Goal: Task Accomplishment & Management: Manage account settings

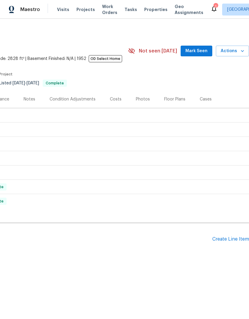
scroll to position [0, 88]
click at [234, 239] on div "Create Line Item" at bounding box center [230, 239] width 37 height 6
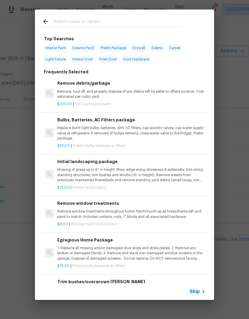
click at [109, 19] on input "text" at bounding box center [116, 22] width 126 height 9
type input "Pest"
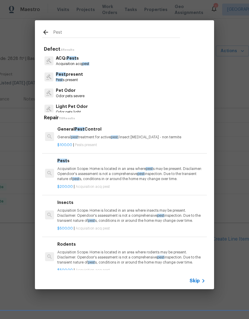
click at [67, 78] on p "Pest s present" at bounding box center [69, 80] width 27 height 5
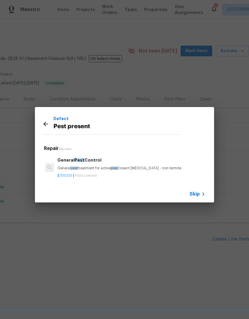
click at [72, 161] on h6 "General Pest Control" at bounding box center [131, 160] width 148 height 7
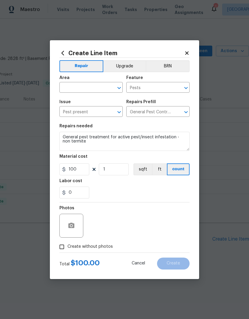
click at [71, 84] on input "text" at bounding box center [82, 87] width 47 height 9
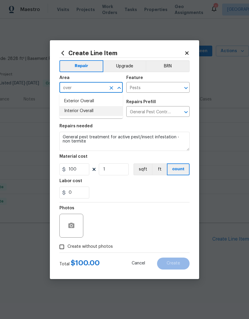
click at [69, 111] on li "Interior Overall" at bounding box center [90, 111] width 63 height 10
type input "Interior Overall"
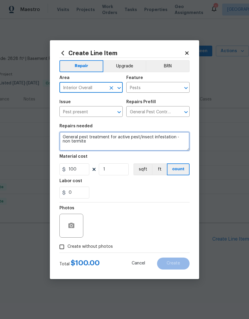
click at [85, 144] on textarea "General pest treatment for active pest/insect infestation - non termite" at bounding box center [124, 141] width 130 height 19
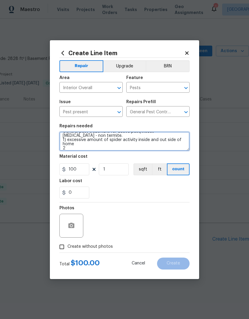
scroll to position [6, 0]
type textarea "General pest treatment for active pest/insect infestation - non termite. 1) exc…"
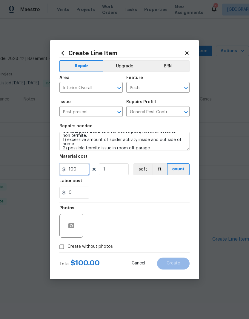
click at [76, 169] on input "100" at bounding box center [74, 169] width 30 height 12
type input "259"
click at [163, 192] on div "0" at bounding box center [124, 193] width 130 height 12
click at [66, 227] on button "button" at bounding box center [71, 226] width 14 height 14
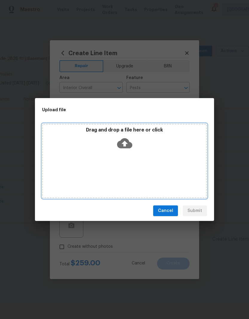
click at [68, 171] on div "Drag and drop a file here or click" at bounding box center [124, 161] width 165 height 75
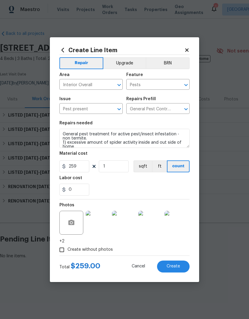
scroll to position [6, 0]
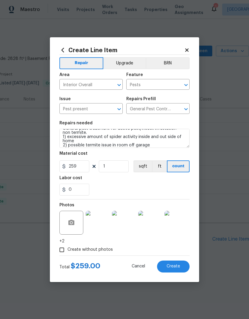
click at [176, 268] on span "Create" at bounding box center [172, 266] width 13 height 4
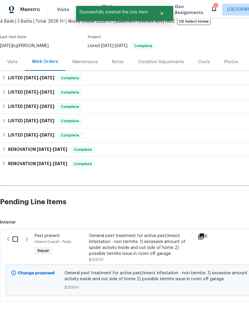
scroll to position [37, 0]
click at [16, 236] on input "checkbox" at bounding box center [17, 239] width 17 height 13
checkbox input "true"
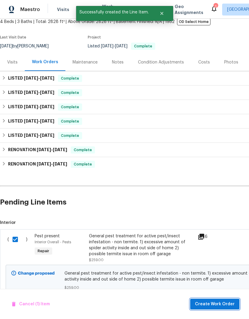
click at [218, 307] on span "Create Work Order" at bounding box center [215, 304] width 40 height 7
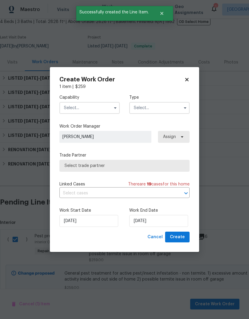
click at [103, 107] on input "text" at bounding box center [89, 108] width 60 height 12
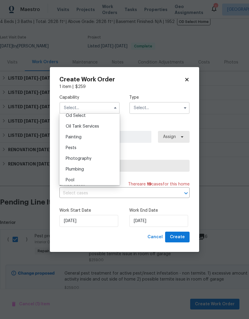
scroll to position [489, 0]
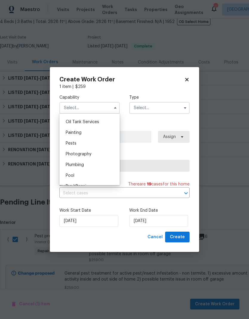
click at [95, 145] on div "Pests" at bounding box center [89, 143] width 57 height 11
type input "Pests"
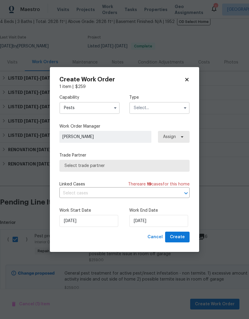
click at [172, 104] on input "text" at bounding box center [159, 108] width 60 height 12
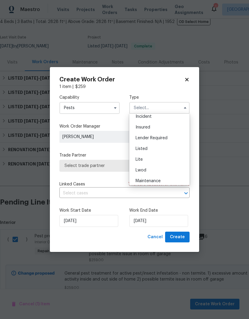
scroll to position [37, 0]
click at [159, 150] on div "Listed" at bounding box center [159, 148] width 57 height 11
type input "Listed"
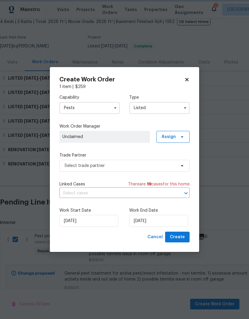
scroll to position [0, 0]
click at [183, 137] on icon at bounding box center [182, 136] width 2 height 1
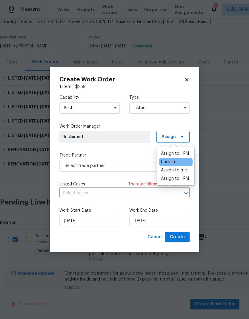
click at [182, 154] on div "Assign to HPM" at bounding box center [175, 154] width 28 height 6
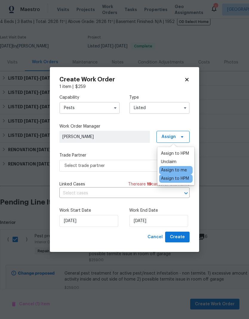
click at [130, 153] on label "Trade Partner" at bounding box center [124, 155] width 130 height 6
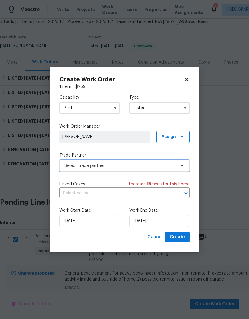
click at [130, 167] on span "Select trade partner" at bounding box center [119, 166] width 111 height 6
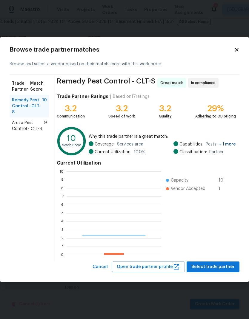
scroll to position [83, 95]
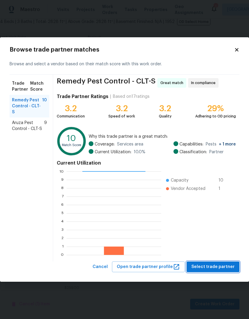
click at [219, 269] on span "Select trade partner" at bounding box center [212, 266] width 43 height 7
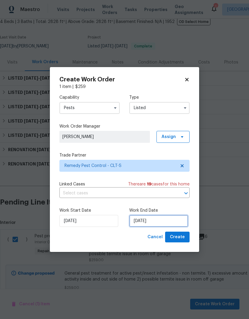
click at [168, 220] on input "[DATE]" at bounding box center [158, 221] width 59 height 12
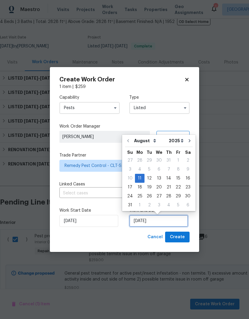
scroll to position [4, 0]
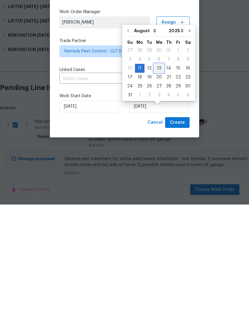
click at [156, 179] on div "13" at bounding box center [159, 183] width 10 height 8
type input "8/13/2025"
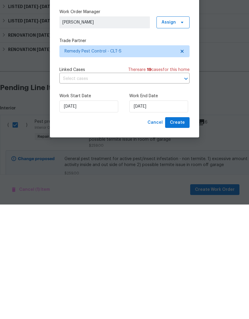
scroll to position [24, 0]
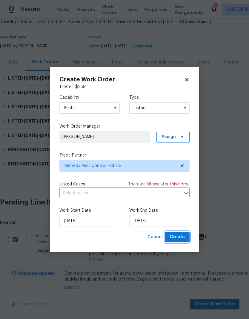
click at [184, 236] on span "Create" at bounding box center [177, 236] width 15 height 7
checkbox input "false"
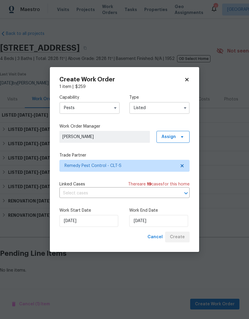
scroll to position [0, 0]
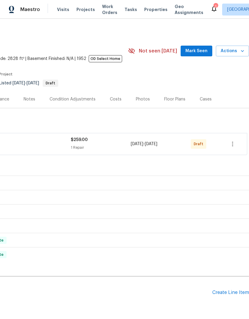
scroll to position [0, 88]
click at [236, 144] on button "button" at bounding box center [232, 144] width 14 height 14
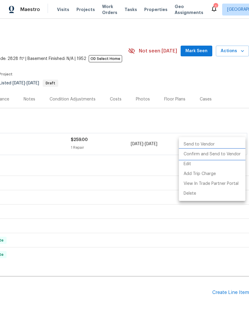
click at [228, 155] on li "Confirm and Send to Vendor" at bounding box center [212, 154] width 66 height 10
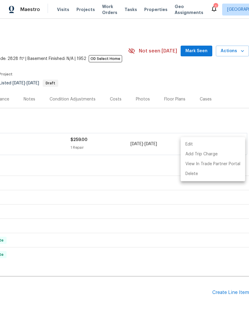
click at [140, 171] on div at bounding box center [124, 159] width 249 height 319
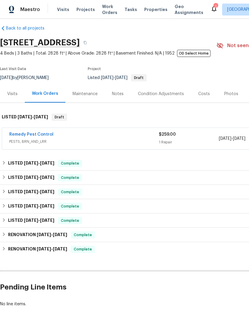
scroll to position [5, 0]
click at [21, 132] on link "Remedy Pest Control" at bounding box center [31, 134] width 44 height 4
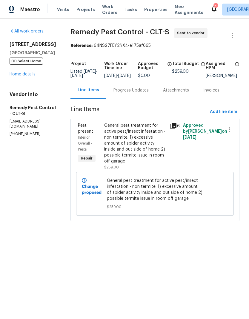
click at [129, 93] on div "Progress Updates" at bounding box center [130, 90] width 35 height 6
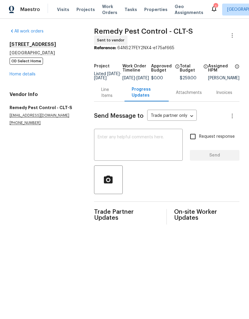
click at [140, 149] on textarea at bounding box center [138, 145] width 81 height 21
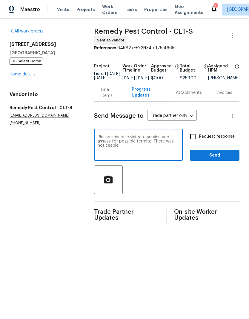
click at [157, 138] on textarea "Please schedule visits to service and assess for possible termite. There was no…" at bounding box center [138, 145] width 81 height 21
click at [168, 149] on textarea "Please schedule visits to service for spider activity and assess for possible t…" at bounding box center [138, 145] width 81 height 21
click at [111, 147] on textarea "Please schedule visits to service for spider activity and assess for possible t…" at bounding box center [138, 145] width 81 height 21
click at [172, 154] on textarea "Please schedule visits to service for spider activity and assess for possible t…" at bounding box center [138, 145] width 81 height 21
type textarea "Please schedule visits to service for spider activity and assess for possible t…"
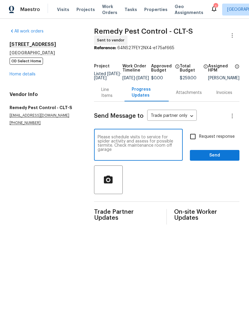
click at [194, 140] on input "Request response" at bounding box center [192, 136] width 13 height 13
checkbox input "true"
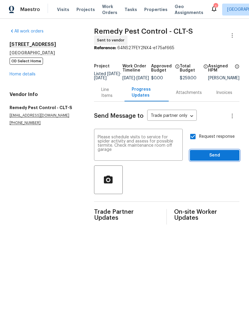
click at [227, 156] on span "Send" at bounding box center [214, 155] width 40 height 7
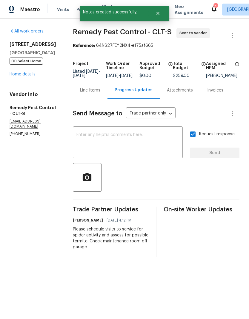
click at [17, 75] on link "Home details" at bounding box center [23, 74] width 26 height 4
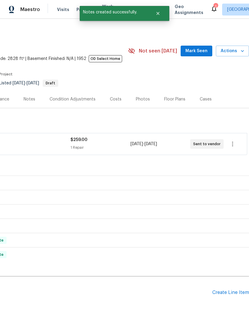
scroll to position [0, 88]
click at [198, 50] on span "Mark Seen" at bounding box center [196, 50] width 22 height 7
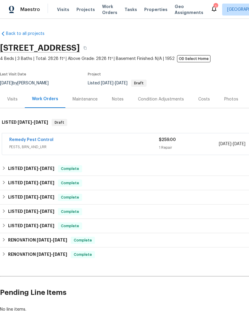
scroll to position [0, 0]
click at [117, 100] on div "Notes" at bounding box center [118, 99] width 12 height 6
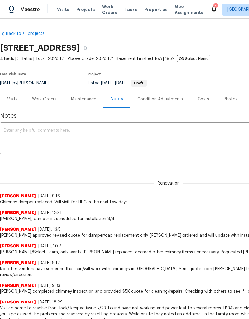
click at [20, 136] on textarea at bounding box center [169, 139] width 330 height 21
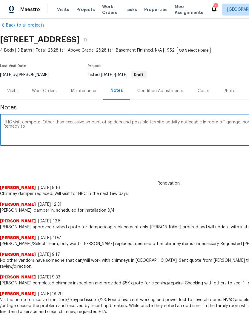
scroll to position [9, 0]
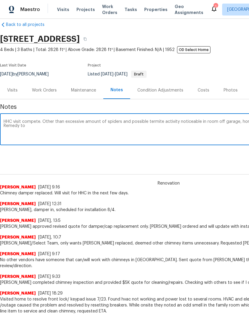
click at [149, 136] on textarea "HHC visit compete. Other than excessive amount of spiders and possible termite …" at bounding box center [169, 130] width 330 height 21
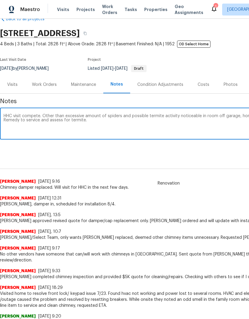
scroll to position [16, 0]
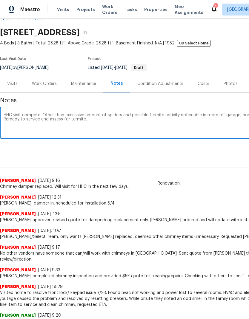
click at [87, 125] on textarea "HHC visit compete. Other than excessive amount of spiders and possible termite …" at bounding box center [169, 123] width 330 height 21
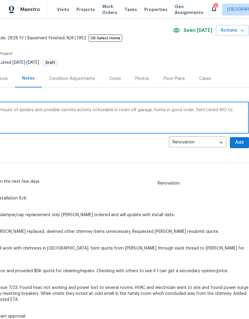
scroll to position [21, 88]
type textarea "HHC visit compete. Other than excessive amount of spiders and possible termite …"
click at [241, 143] on span "Add" at bounding box center [239, 142] width 10 height 7
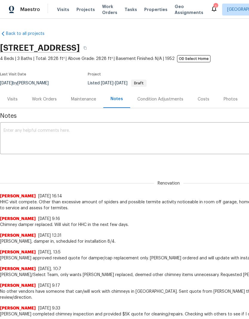
scroll to position [0, 0]
click at [45, 100] on div "Work Orders" at bounding box center [44, 99] width 25 height 6
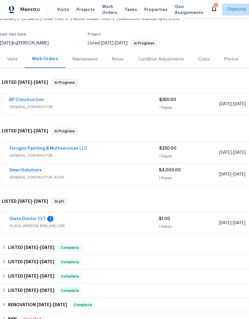
scroll to position [40, 0]
click at [22, 217] on link "Glass Doctor CLT" at bounding box center [27, 219] width 36 height 4
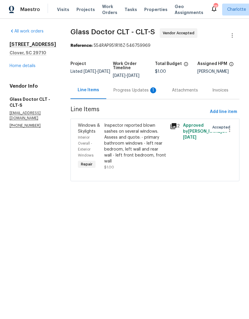
click at [125, 92] on div "Progress Updates 1" at bounding box center [135, 90] width 44 height 6
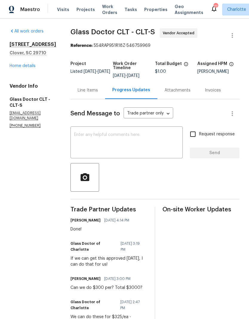
click at [78, 87] on div "Line Items" at bounding box center [88, 90] width 20 height 6
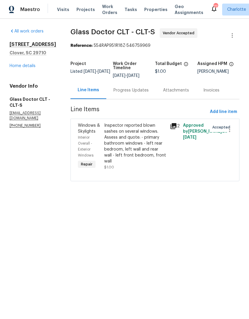
click at [78, 128] on div "Windows & Skylights" at bounding box center [89, 129] width 23 height 12
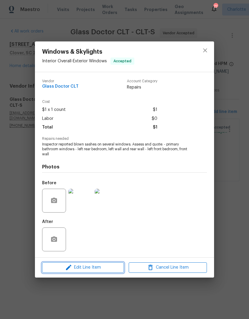
click at [95, 270] on span "Edit Line Item" at bounding box center [83, 267] width 78 height 7
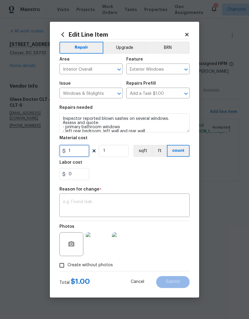
click at [81, 149] on input "1" at bounding box center [74, 151] width 30 height 12
type input "300"
click at [123, 153] on input "1" at bounding box center [114, 151] width 30 height 12
type input "10"
click at [160, 179] on div "0" at bounding box center [124, 174] width 130 height 12
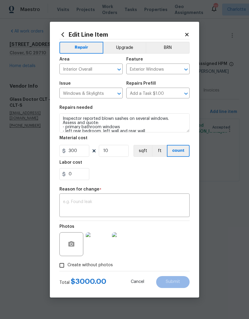
click at [153, 205] on textarea at bounding box center [124, 206] width 123 height 13
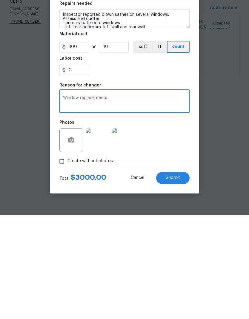
type textarea "Window replacements"
click at [179, 280] on span "Submit" at bounding box center [173, 282] width 14 height 4
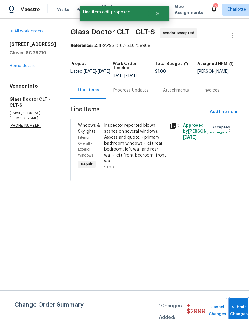
click at [238, 311] on span "Submit Changes" at bounding box center [238, 311] width 13 height 14
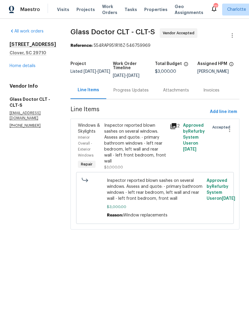
click at [115, 94] on div "Progress Updates" at bounding box center [131, 90] width 50 height 18
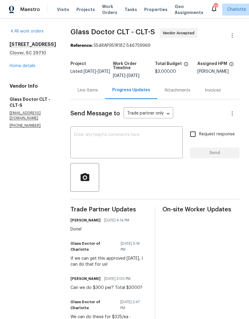
click at [78, 85] on div "Line Items" at bounding box center [87, 90] width 35 height 18
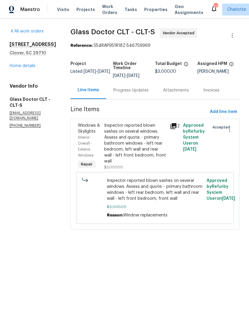
click at [17, 68] on link "Home details" at bounding box center [23, 66] width 26 height 4
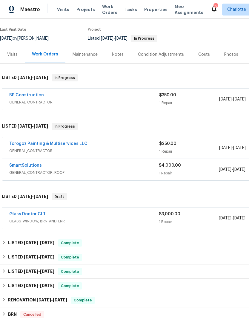
scroll to position [45, 0]
click at [18, 144] on link "Torogoz Painting & Multiservices LLC" at bounding box center [48, 144] width 78 height 4
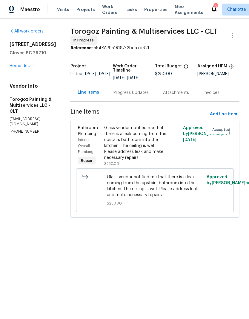
click at [141, 100] on div "Progress Updates" at bounding box center [131, 93] width 50 height 18
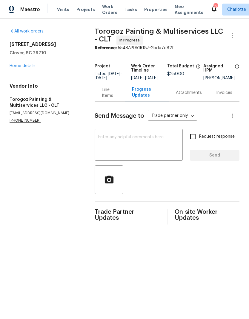
click at [29, 68] on link "Home details" at bounding box center [23, 66] width 26 height 4
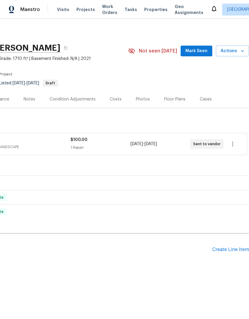
scroll to position [0, 88]
click at [201, 50] on span "Mark Seen" at bounding box center [196, 50] width 22 height 7
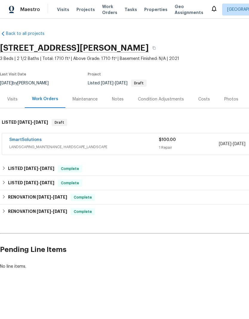
scroll to position [0, 0]
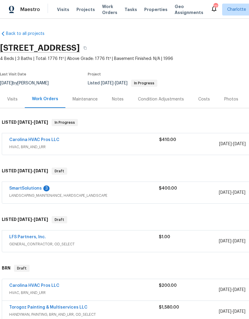
click at [22, 186] on link "SmartSolutions" at bounding box center [25, 188] width 33 height 4
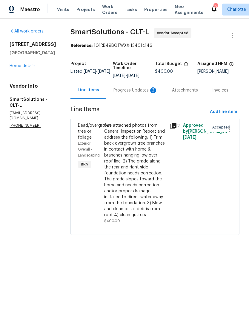
click at [140, 90] on div "Progress Updates 3" at bounding box center [135, 90] width 44 height 6
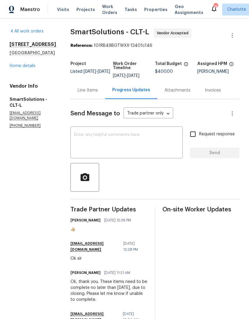
click at [85, 91] on div "Line Items" at bounding box center [88, 90] width 20 height 6
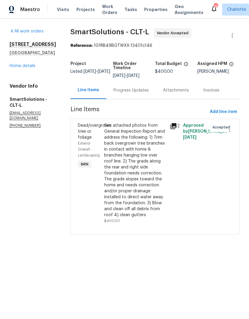
click at [22, 67] on link "Home details" at bounding box center [23, 66] width 26 height 4
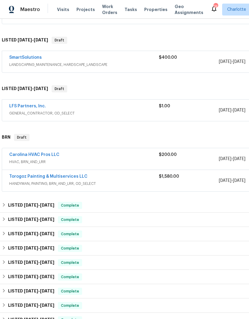
scroll to position [131, 0]
click at [138, 181] on span "HANDYMAN, PAINTING, BRN_AND_LRR, OD_SELECT" at bounding box center [83, 184] width 149 height 6
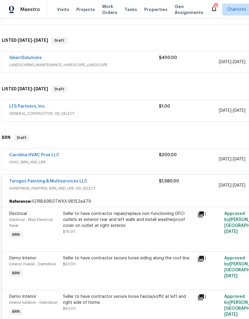
click at [138, 184] on div "Torogoz Painting & Multiservices LLC" at bounding box center [83, 181] width 149 height 7
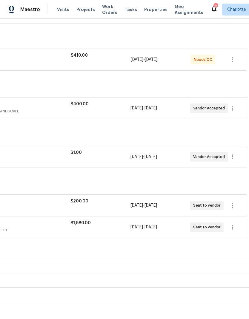
scroll to position [84, 88]
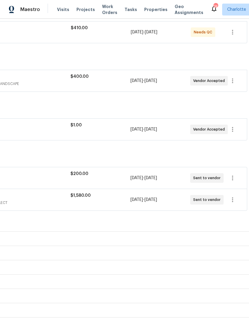
scroll to position [112, 88]
click at [236, 175] on icon "button" at bounding box center [232, 177] width 7 height 7
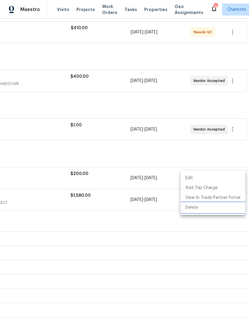
click at [215, 206] on li "Delete" at bounding box center [212, 208] width 64 height 10
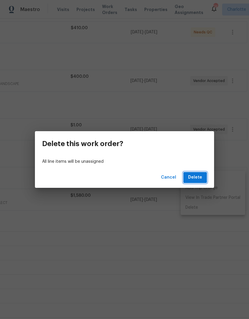
click at [197, 175] on span "Delete" at bounding box center [195, 177] width 14 height 7
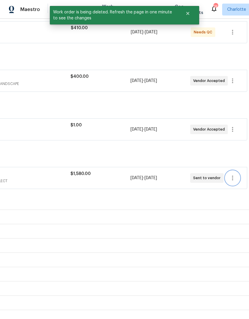
click at [233, 177] on icon "button" at bounding box center [232, 177] width 7 height 7
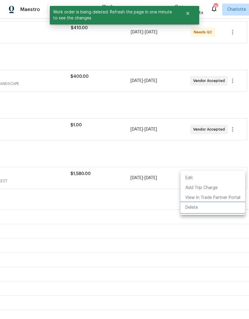
click at [216, 206] on li "Delete" at bounding box center [212, 208] width 64 height 10
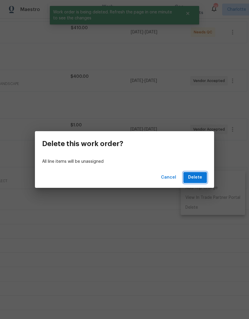
click at [196, 177] on span "Delete" at bounding box center [195, 177] width 14 height 7
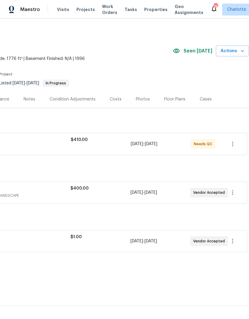
scroll to position [0, 88]
click at [233, 189] on icon "button" at bounding box center [232, 192] width 7 height 7
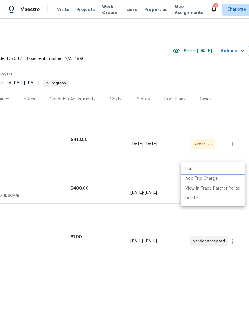
click at [219, 167] on li "Edit" at bounding box center [212, 169] width 64 height 10
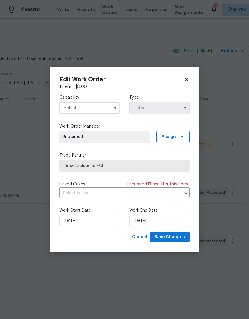
click at [188, 79] on icon at bounding box center [186, 79] width 5 height 5
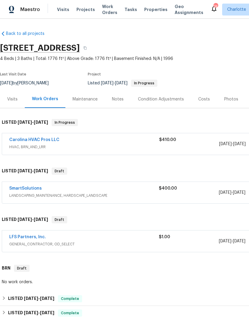
scroll to position [0, 0]
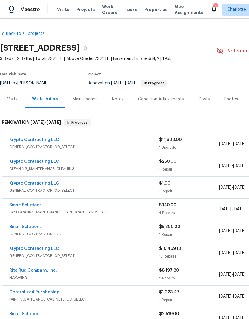
click at [23, 184] on link "Krypto Contracting LLC" at bounding box center [34, 183] width 50 height 4
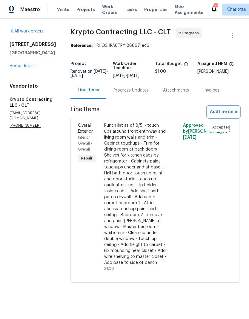
click at [233, 116] on span "Add line item" at bounding box center [223, 111] width 27 height 7
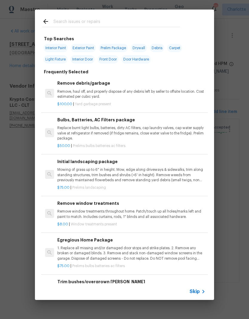
click at [142, 22] on input "text" at bounding box center [116, 22] width 126 height 9
type input "Sump"
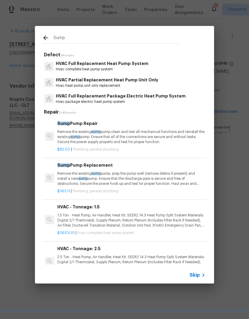
click at [65, 180] on p "Remove the existing sump pump, prep the pump well (remove debris if present) an…" at bounding box center [131, 178] width 148 height 15
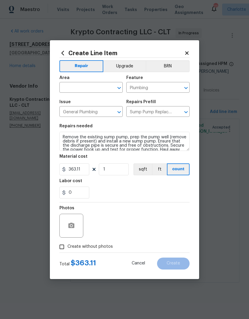
click at [75, 83] on input "text" at bounding box center [82, 87] width 47 height 9
click at [72, 103] on li "Plumbing" at bounding box center [90, 101] width 63 height 10
type input "Plumbing"
click at [161, 196] on div "0" at bounding box center [124, 193] width 130 height 12
click at [60, 247] on input "Create without photos" at bounding box center [61, 246] width 11 height 11
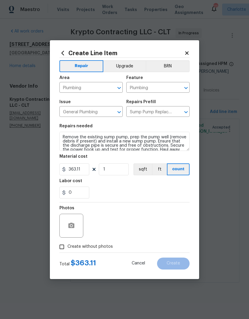
checkbox input "true"
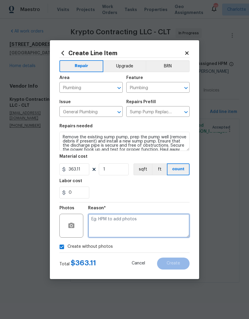
click at [158, 228] on textarea at bounding box center [138, 226] width 101 height 24
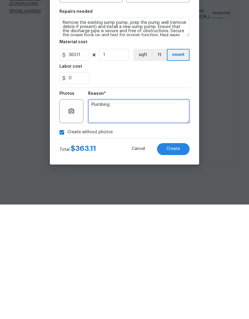
type textarea "Plumbing"
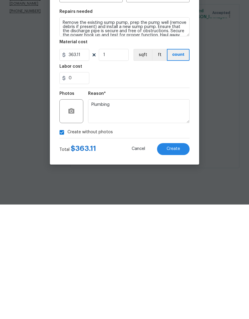
click at [183, 258] on button "Create" at bounding box center [173, 264] width 33 height 12
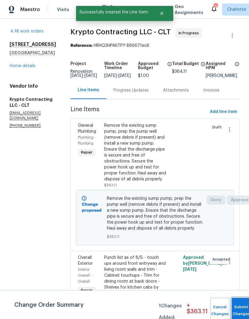
click at [240, 305] on button "Submit Changes" at bounding box center [240, 311] width 19 height 26
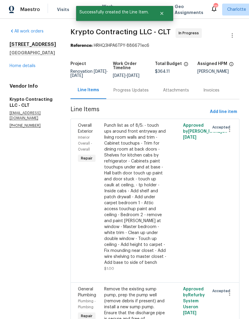
click at [14, 68] on link "Home details" at bounding box center [23, 66] width 26 height 4
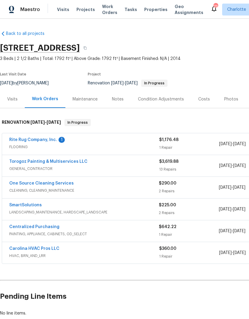
click at [16, 140] on link "Rite Rug Company, Inc." at bounding box center [33, 140] width 48 height 4
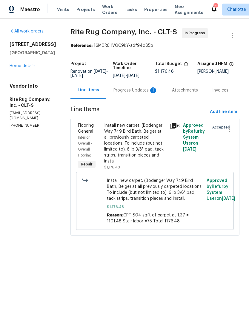
click at [137, 93] on div "Progress Updates 1" at bounding box center [135, 90] width 44 height 6
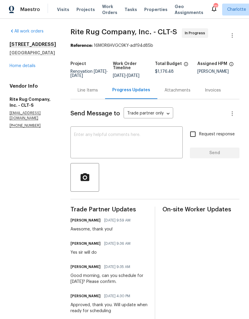
click at [14, 64] on link "Home details" at bounding box center [23, 66] width 26 height 4
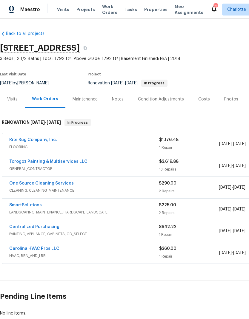
click at [18, 184] on link "One Source Cleaning Services" at bounding box center [41, 183] width 64 height 4
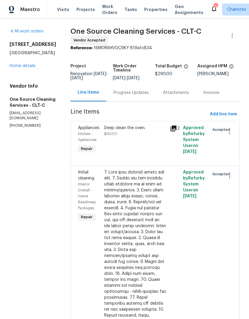
click at [134, 97] on div "Progress Updates" at bounding box center [131, 93] width 50 height 18
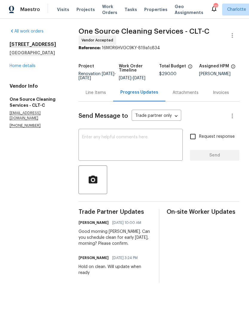
click at [10, 66] on link "Home details" at bounding box center [23, 66] width 26 height 4
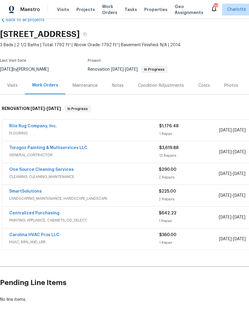
scroll to position [14, 0]
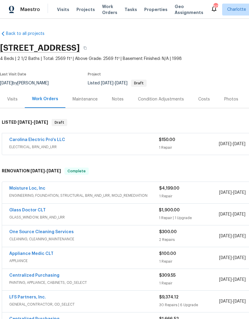
scroll to position [0, 0]
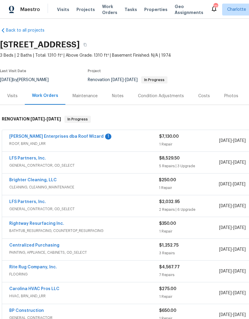
scroll to position [3, 0]
click at [29, 137] on link "[PERSON_NAME] Enterprises dba Roof Wizard" at bounding box center [56, 136] width 94 height 4
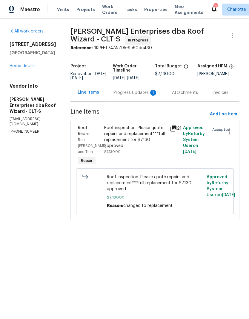
click at [134, 98] on div "Progress Updates 1" at bounding box center [135, 93] width 58 height 18
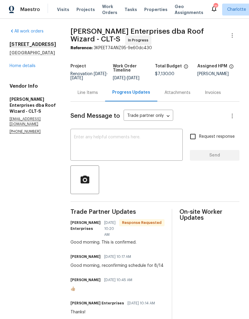
click at [154, 147] on textarea at bounding box center [126, 145] width 105 height 21
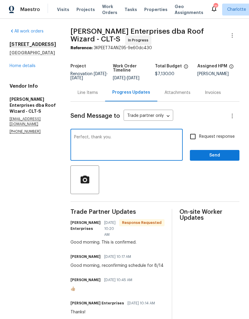
type textarea "Perfect, thank you."
click at [193, 140] on input "Request response" at bounding box center [192, 136] width 13 height 13
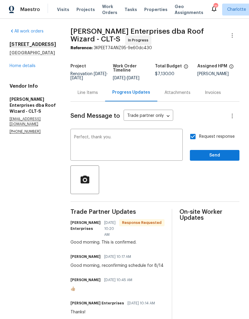
click at [193, 137] on input "Request response" at bounding box center [192, 136] width 13 height 13
checkbox input "false"
click at [230, 151] on button "Send" at bounding box center [215, 155] width 50 height 11
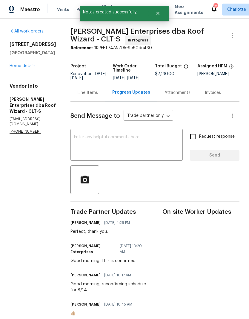
click at [15, 68] on link "Home details" at bounding box center [23, 66] width 26 height 4
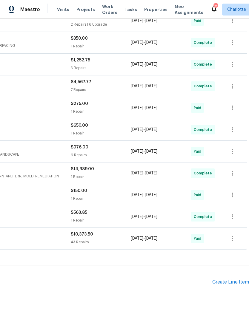
scroll to position [188, 88]
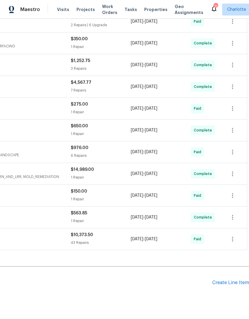
click at [231, 281] on div "Create Line Item" at bounding box center [230, 283] width 37 height 6
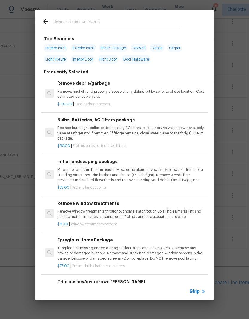
click at [103, 22] on input "text" at bounding box center [116, 22] width 126 height 9
type input "Land"
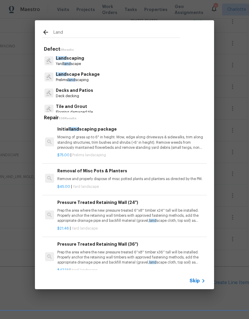
click at [63, 76] on span "Land" at bounding box center [61, 74] width 11 height 4
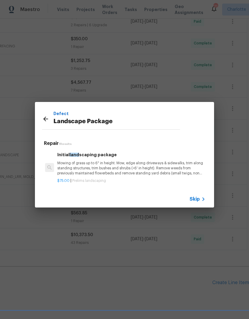
click at [75, 170] on p "Mowing of grass up to 6" in height. Mow, edge along driveways & sidewalks, trim…" at bounding box center [131, 168] width 148 height 15
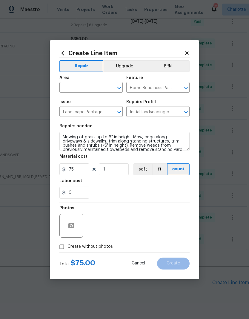
click at [72, 82] on div "Area" at bounding box center [90, 80] width 63 height 8
click at [78, 84] on input "text" at bounding box center [82, 87] width 47 height 9
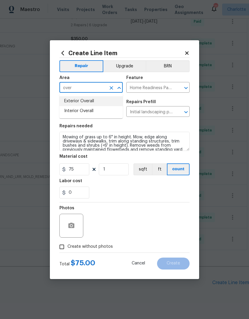
click at [71, 100] on li "Exterior Overall" at bounding box center [90, 101] width 63 height 10
type input "Exterior Overall"
click at [163, 197] on div "0" at bounding box center [124, 193] width 130 height 12
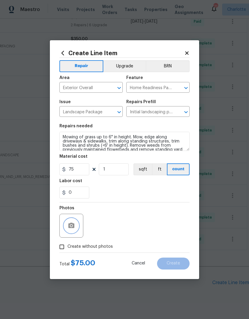
click at [71, 225] on icon "button" at bounding box center [71, 225] width 6 height 5
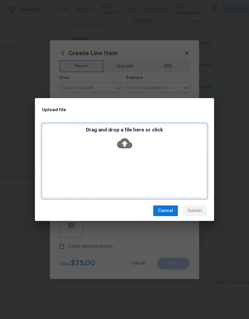
click at [61, 174] on div "Drag and drop a file here or click" at bounding box center [124, 161] width 165 height 75
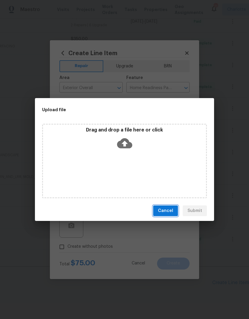
click at [167, 209] on span "Cancel" at bounding box center [165, 210] width 15 height 7
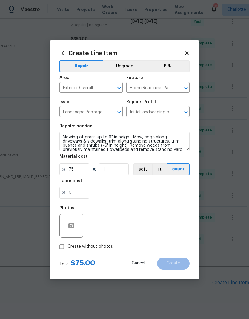
click at [64, 249] on input "Create without photos" at bounding box center [61, 246] width 11 height 11
checkbox input "true"
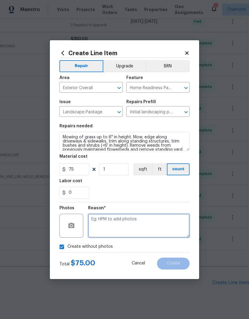
click at [137, 223] on textarea at bounding box center [138, 226] width 101 height 24
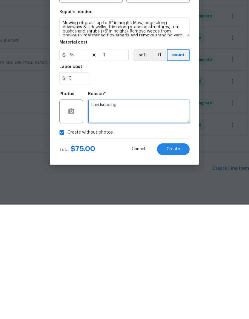
type textarea "Landscaping"
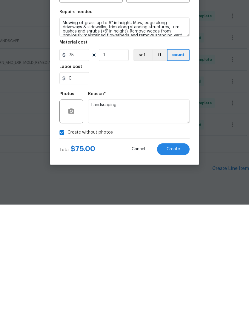
click at [174, 261] on span "Create" at bounding box center [172, 263] width 13 height 4
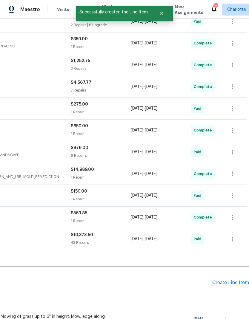
click at [231, 280] on div "Create Line Item" at bounding box center [230, 283] width 37 height 6
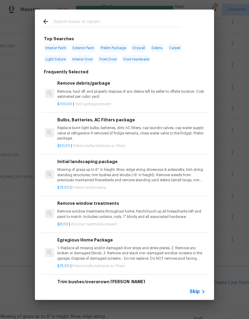
click at [99, 19] on input "text" at bounding box center [116, 22] width 126 height 9
type input "Tree"
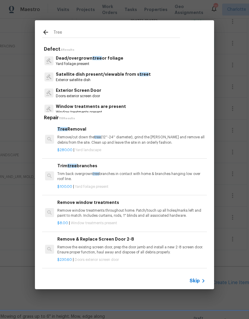
click at [92, 58] on span "tree" at bounding box center [96, 58] width 9 height 4
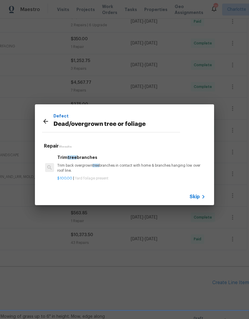
click at [88, 166] on p "Trim back overgrown tree branches in contact with home & branches hanging low o…" at bounding box center [131, 168] width 148 height 10
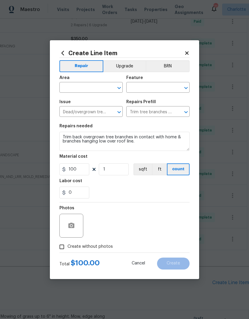
click at [88, 85] on input "text" at bounding box center [82, 87] width 47 height 9
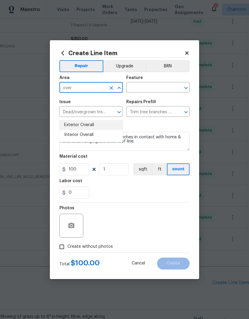
click at [92, 120] on li "Exterior Overall" at bounding box center [90, 125] width 63 height 10
type input "Exterior Overall"
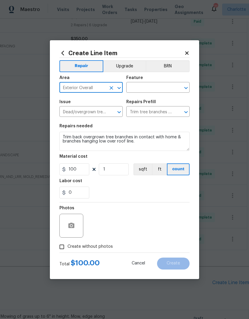
click at [155, 88] on input "text" at bounding box center [149, 87] width 47 height 9
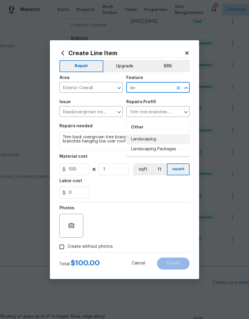
click at [161, 134] on li "Landscaping" at bounding box center [157, 139] width 63 height 10
type input "Landscaping"
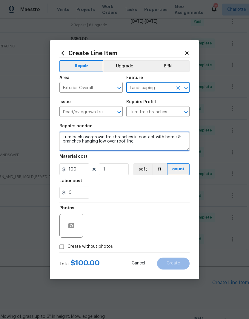
click at [61, 139] on textarea "Trim back overgrown tree branches in contact with home & branches hanging low o…" at bounding box center [124, 141] width 130 height 19
click at [139, 138] on textarea "1) Trim back overgrown tree branches in contact with home & branches hanging lo…" at bounding box center [124, 141] width 130 height 19
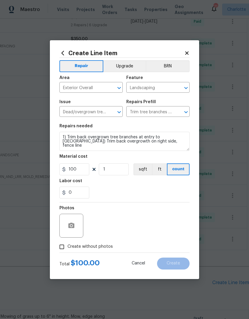
click at [168, 199] on section "Repairs needed 1) Trim back overgrown tree branches at entry to driveway 2) Tri…" at bounding box center [124, 161] width 130 height 82
click at [68, 225] on icon "button" at bounding box center [71, 225] width 7 height 7
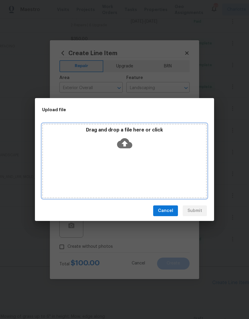
click at [171, 167] on div "Drag and drop a file here or click" at bounding box center [124, 161] width 165 height 75
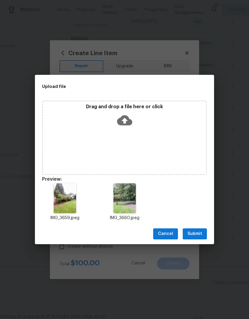
click at [200, 231] on span "Submit" at bounding box center [194, 233] width 15 height 7
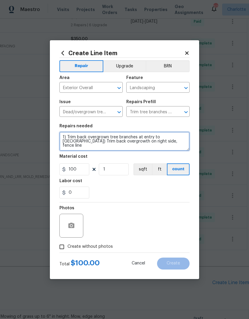
click at [100, 138] on textarea "1) Trim back overgrown tree branches at entry to driveway 2) Trim back overgrow…" at bounding box center [124, 141] width 130 height 19
click at [100, 137] on textarea "1) Trim back overgrown tree branches at entry to driveway 2) Trim back overgrow…" at bounding box center [124, 141] width 130 height 19
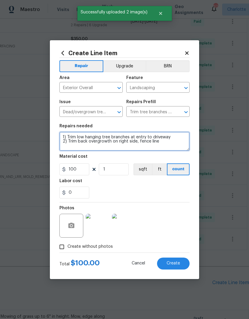
type textarea "1) Trim low hanging tree branches at entry to driveway 2) Trim back overgrowth …"
click at [168, 191] on div "0" at bounding box center [124, 193] width 130 height 12
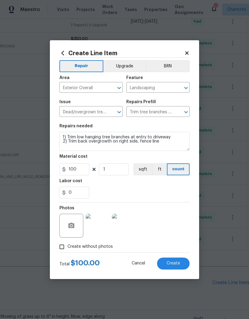
click at [176, 262] on span "Create" at bounding box center [172, 263] width 13 height 4
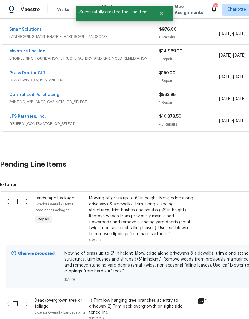
scroll to position [310, 0]
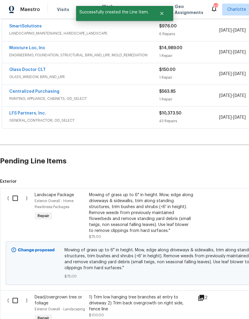
click at [16, 192] on input "checkbox" at bounding box center [17, 198] width 17 height 13
checkbox input "true"
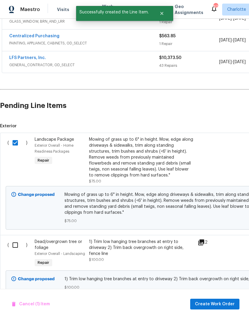
scroll to position [365, 0]
click at [19, 239] on input "checkbox" at bounding box center [17, 245] width 17 height 13
checkbox input "true"
click at [215, 303] on span "Create Work Order" at bounding box center [215, 304] width 40 height 7
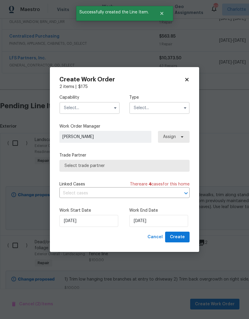
checkbox input "false"
click at [97, 108] on input "text" at bounding box center [89, 108] width 60 height 12
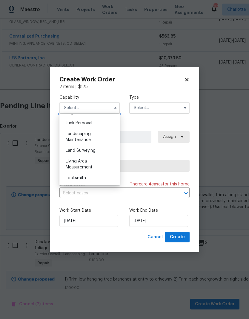
scroll to position [379, 0]
click at [100, 136] on div "Landscaping Maintenance" at bounding box center [89, 136] width 57 height 17
type input "Landscaping Maintenance"
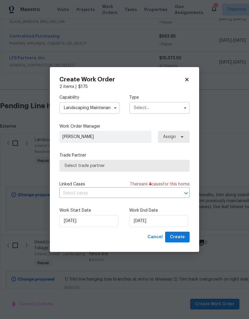
click at [164, 111] on input "text" at bounding box center [159, 108] width 60 height 12
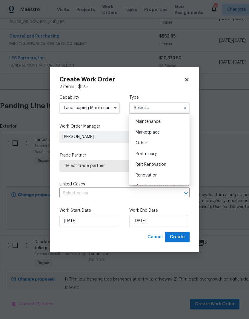
scroll to position [101, 0]
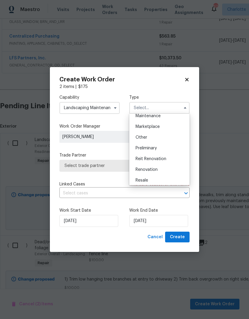
click at [159, 172] on div "Renovation" at bounding box center [159, 169] width 57 height 11
type input "Renovation"
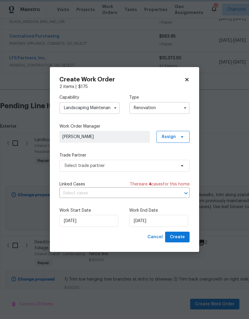
scroll to position [0, 0]
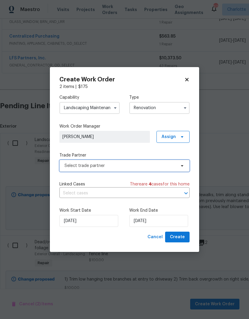
click at [166, 166] on span "Select trade partner" at bounding box center [119, 166] width 111 height 6
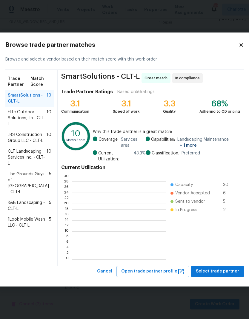
scroll to position [1, 1]
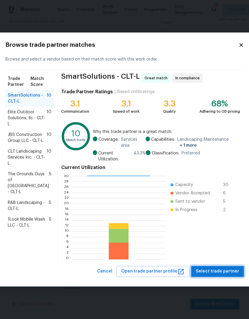
click at [221, 268] on span "Select trade partner" at bounding box center [217, 271] width 43 height 7
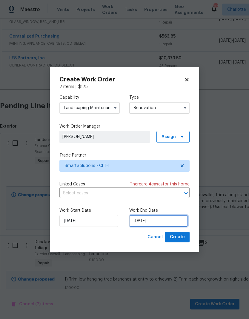
click at [163, 224] on input "[DATE]" at bounding box center [158, 221] width 59 height 12
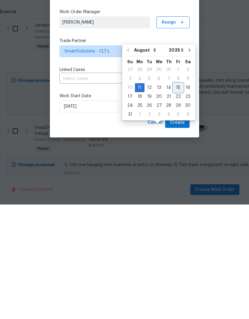
click at [176, 198] on div "15" at bounding box center [178, 202] width 10 height 8
type input "8/15/2025"
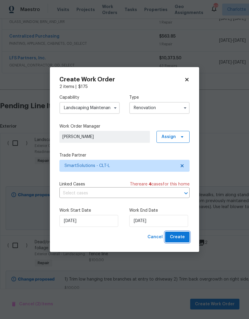
click at [184, 235] on span "Create" at bounding box center [177, 236] width 15 height 7
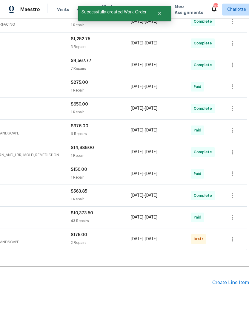
scroll to position [210, 88]
click at [233, 237] on icon "button" at bounding box center [232, 239] width 1 height 5
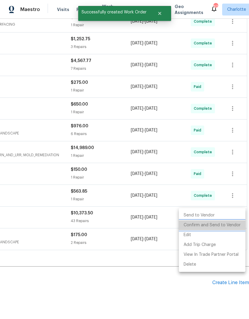
click at [227, 226] on li "Confirm and Send to Vendor" at bounding box center [212, 225] width 66 height 10
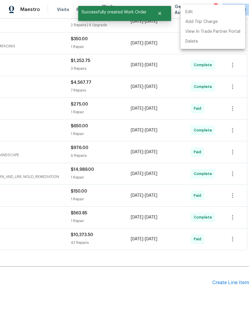
click at [164, 288] on div at bounding box center [124, 159] width 249 height 319
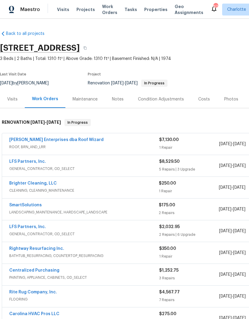
scroll to position [0, 0]
click at [22, 203] on link "SmartSolutions" at bounding box center [25, 205] width 33 height 4
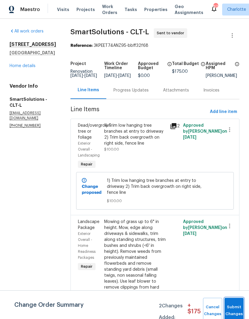
click at [232, 309] on button "Submit Changes" at bounding box center [233, 311] width 19 height 26
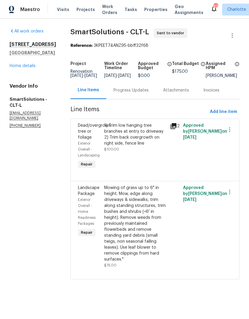
click at [132, 93] on div "Progress Updates" at bounding box center [130, 90] width 35 height 6
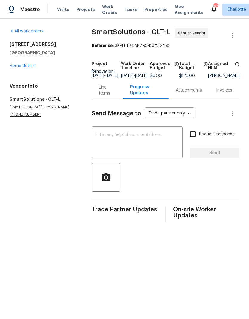
click at [134, 143] on textarea at bounding box center [137, 143] width 84 height 21
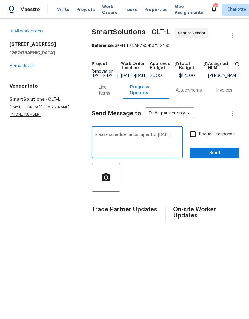
type textarea "Please schedule landscaper for Friday."
click at [192, 140] on input "Request response" at bounding box center [192, 134] width 13 height 13
checkbox input "true"
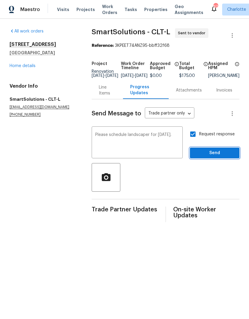
click at [225, 155] on span "Send" at bounding box center [214, 152] width 40 height 7
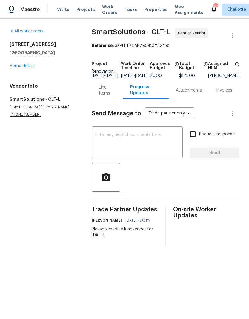
click at [17, 64] on link "Home details" at bounding box center [23, 66] width 26 height 4
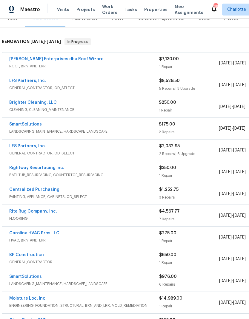
scroll to position [81, 0]
click at [17, 103] on link "Brighter Cleaning, LLC" at bounding box center [32, 102] width 47 height 4
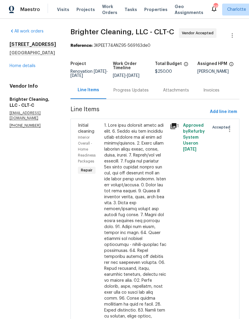
click at [128, 95] on div "Progress Updates" at bounding box center [131, 90] width 50 height 18
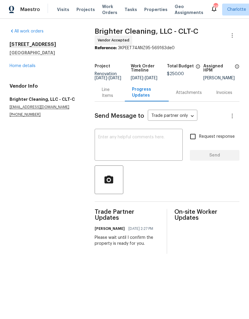
click at [134, 150] on textarea at bounding box center [138, 145] width 81 height 21
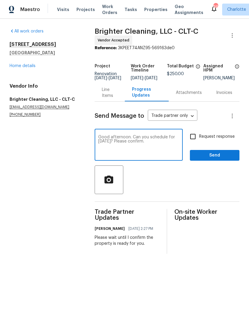
type textarea "Good afternoon. Can you schedule for [DATE]? Please confirm."
click at [193, 142] on input "Request response" at bounding box center [192, 136] width 13 height 13
checkbox input "true"
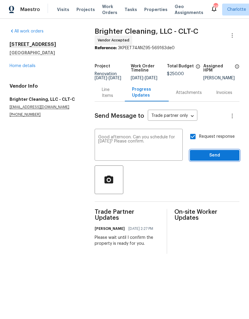
click at [228, 158] on span "Send" at bounding box center [214, 155] width 40 height 7
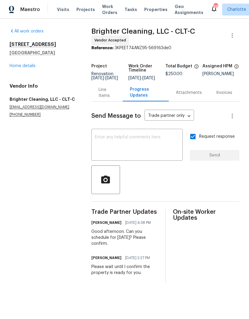
click at [18, 66] on link "Home details" at bounding box center [23, 66] width 26 height 4
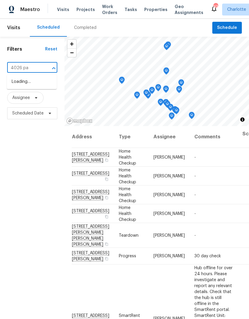
type input "4026 pal"
click at [22, 87] on li "[STREET_ADDRESS]" at bounding box center [32, 82] width 50 height 10
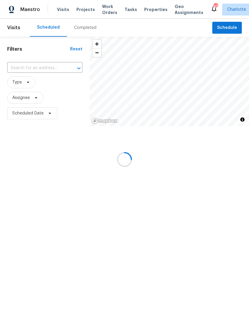
type input "[STREET_ADDRESS]"
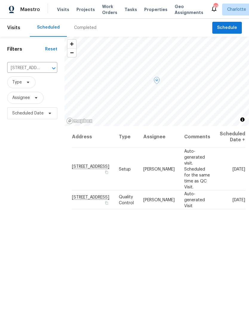
click at [0, 0] on icon at bounding box center [0, 0] width 0 height 0
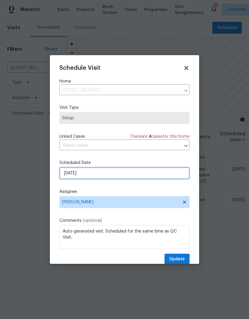
click at [150, 173] on input "[DATE]" at bounding box center [124, 173] width 130 height 12
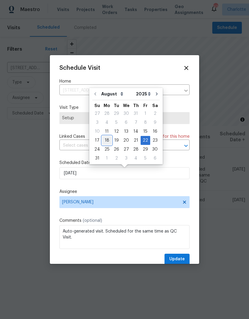
click at [105, 142] on div "18" at bounding box center [107, 140] width 10 height 8
type input "8/18/2025"
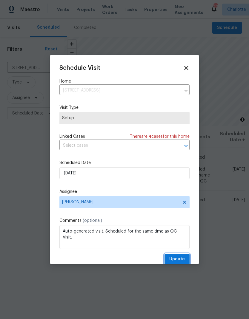
click at [181, 257] on span "Update" at bounding box center [177, 259] width 16 height 7
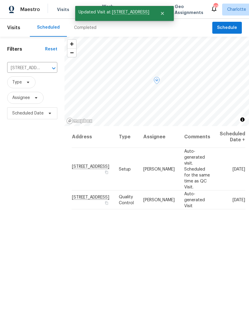
click at [0, 0] on icon at bounding box center [0, 0] width 0 height 0
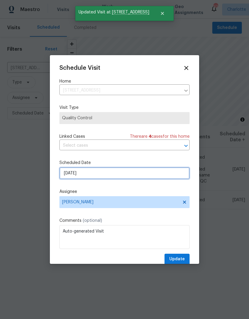
click at [118, 176] on input "8/22/2025" at bounding box center [124, 173] width 130 height 12
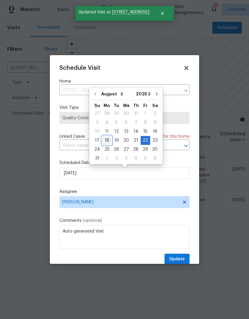
click at [107, 140] on div "18" at bounding box center [107, 140] width 10 height 8
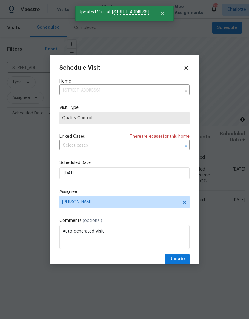
type input "8/18/2025"
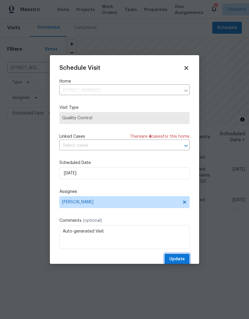
click at [178, 259] on span "Update" at bounding box center [177, 259] width 16 height 7
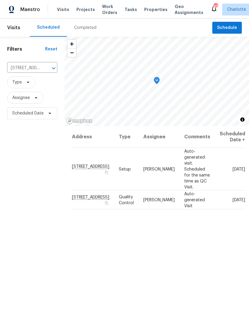
click at [48, 71] on icon "Clear" at bounding box center [46, 68] width 6 height 6
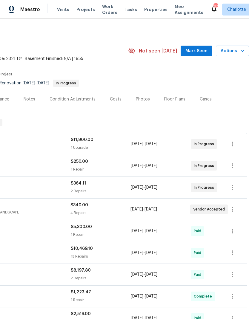
scroll to position [0, 88]
click at [201, 52] on span "Mark Seen" at bounding box center [196, 50] width 22 height 7
click at [204, 51] on span "Mark Seen" at bounding box center [196, 50] width 22 height 7
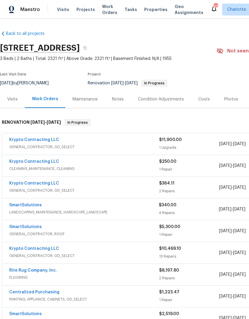
scroll to position [0, 0]
